Goal: Information Seeking & Learning: Learn about a topic

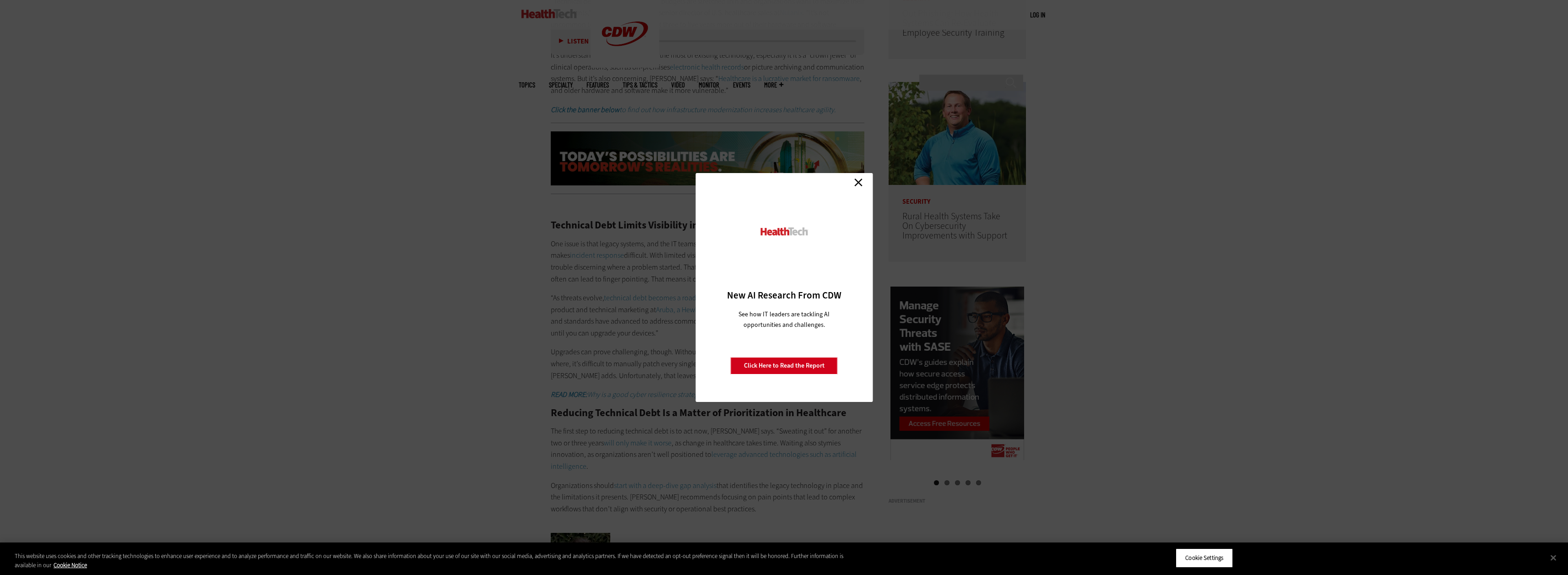
scroll to position [961, 0]
click at [859, 182] on link "Close" at bounding box center [858, 182] width 14 height 14
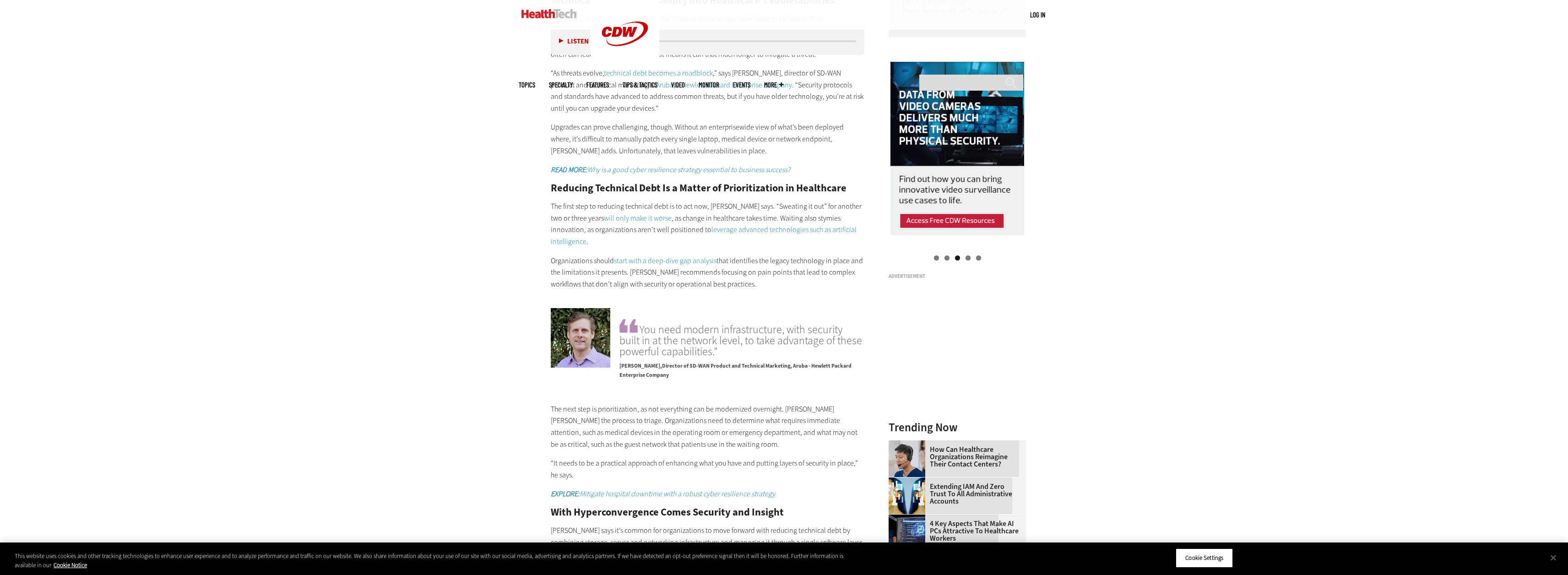
scroll to position [1190, 0]
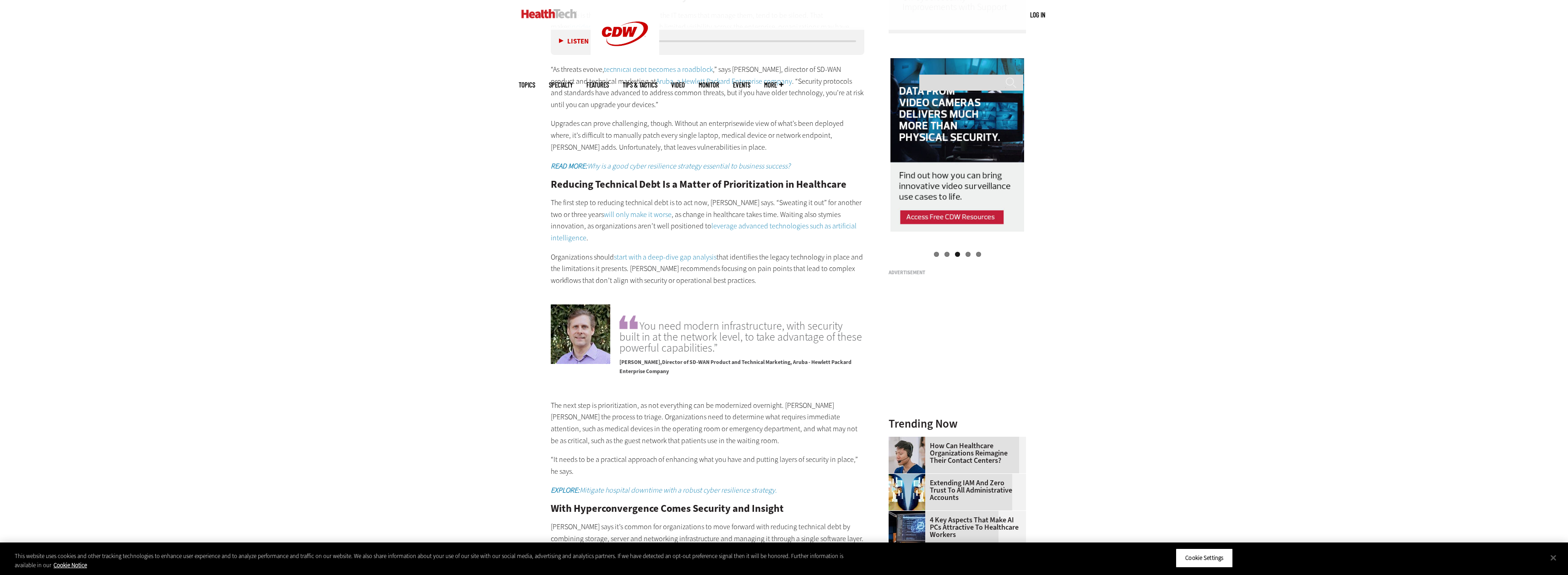
click at [1202, 92] on div "Become an Insider Sign up [DATE] to receive premium content! Sign Up MENU Log i…" at bounding box center [784, 131] width 1568 height 2644
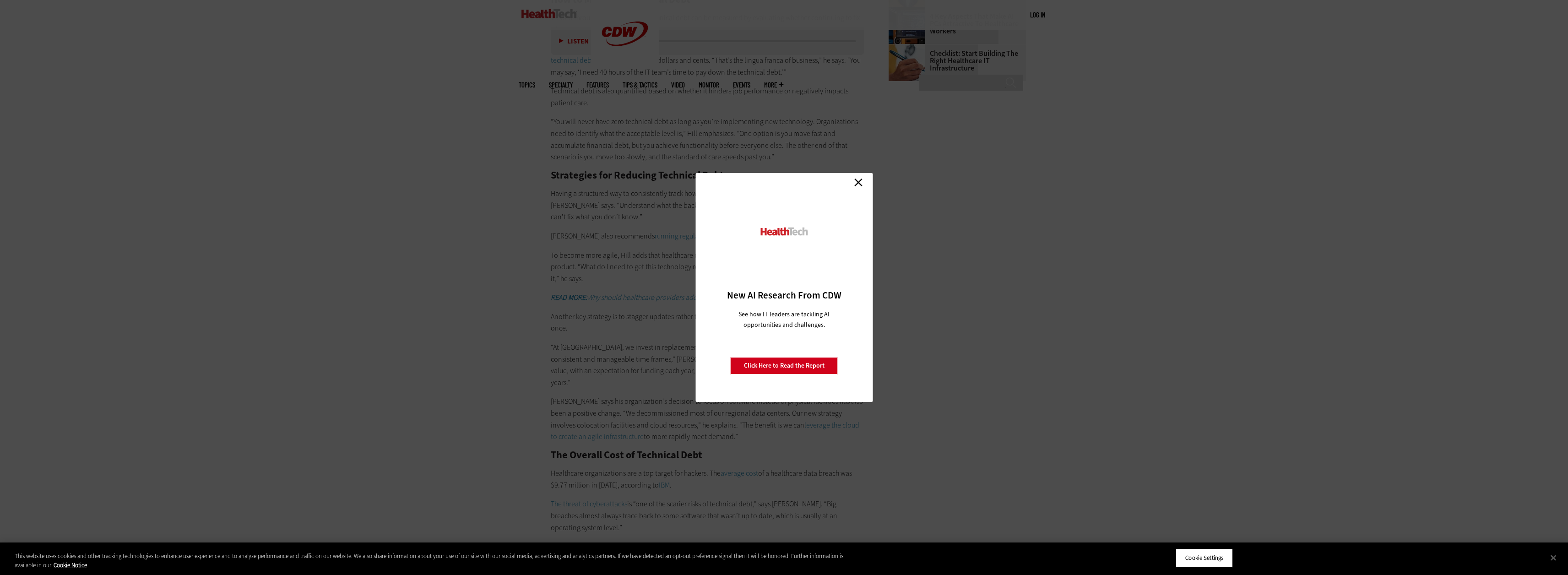
click at [861, 180] on link "Close" at bounding box center [858, 182] width 14 height 14
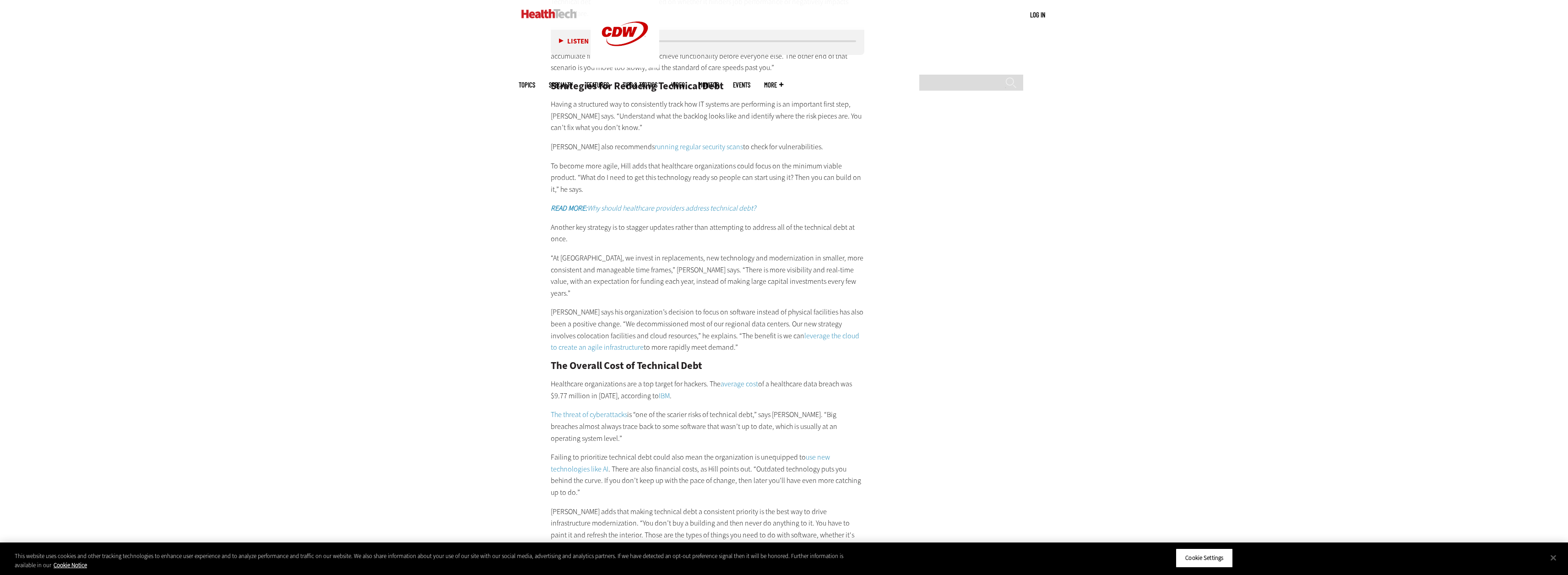
scroll to position [1785, 0]
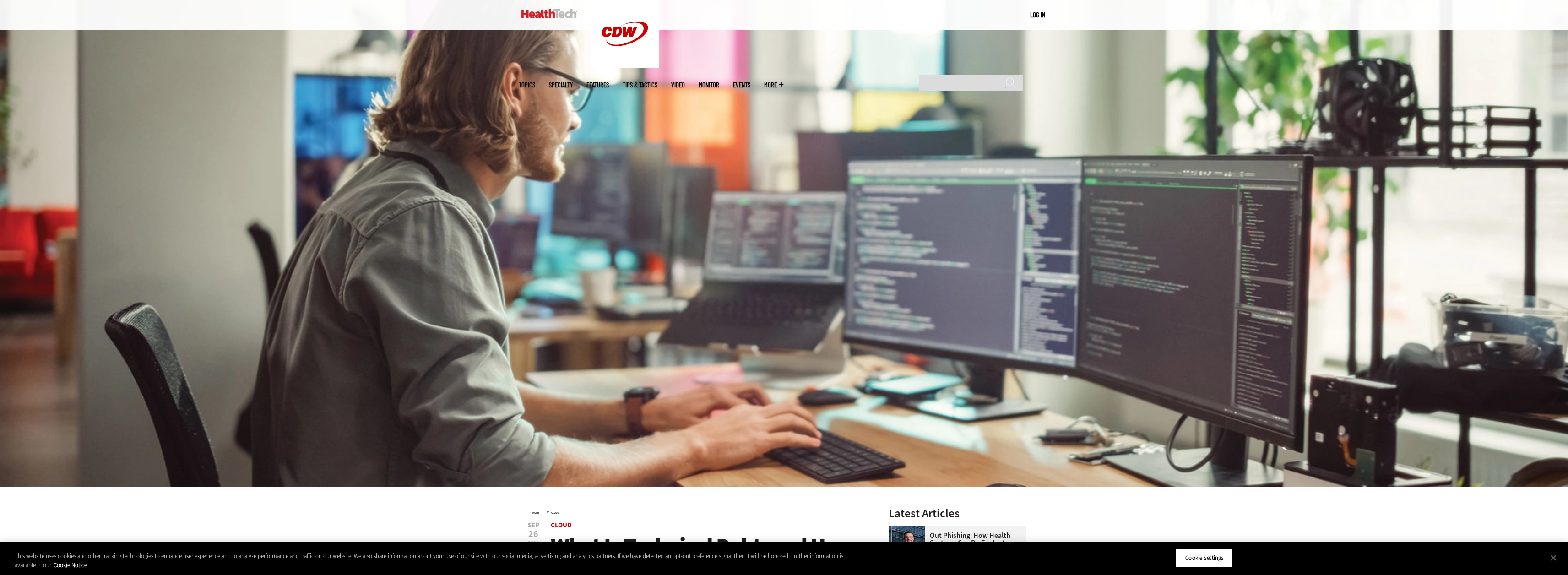
scroll to position [0, 0]
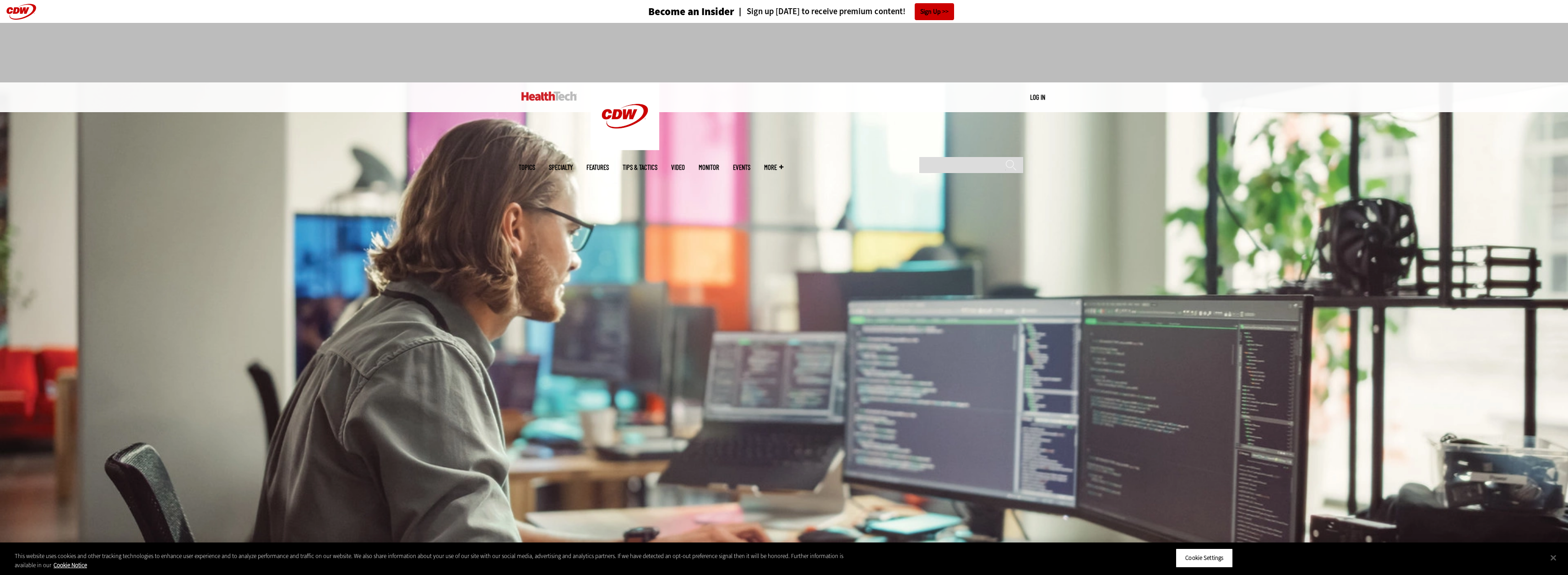
drag, startPoint x: 1343, startPoint y: 33, endPoint x: 1329, endPoint y: 4, distance: 32.2
click at [1342, 29] on div at bounding box center [784, 53] width 1568 height 60
